Goal: Find specific page/section: Find specific page/section

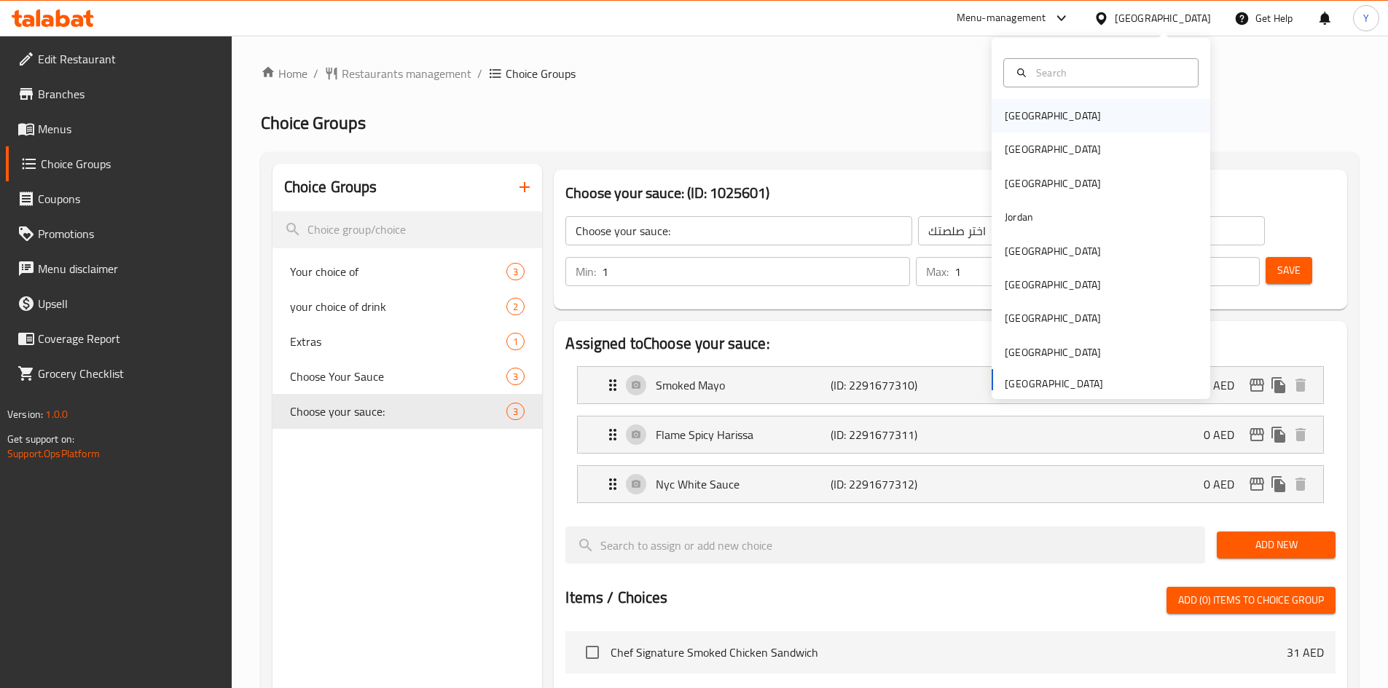
click at [1055, 112] on div "[GEOGRAPHIC_DATA]" at bounding box center [1101, 116] width 219 height 34
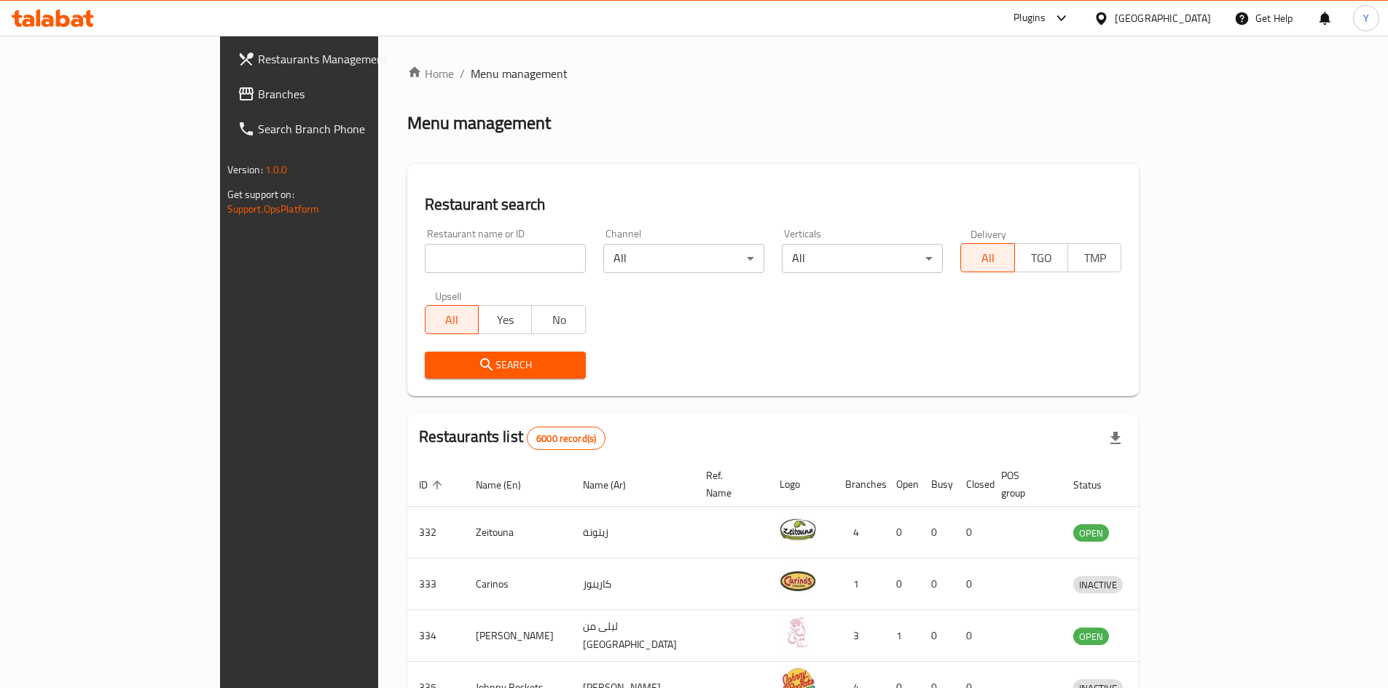
click at [1045, 15] on div "Plugins" at bounding box center [1029, 17] width 32 height 17
click at [994, 107] on div "Global Quality Control Center" at bounding box center [989, 98] width 151 height 34
